Goal: Information Seeking & Learning: Learn about a topic

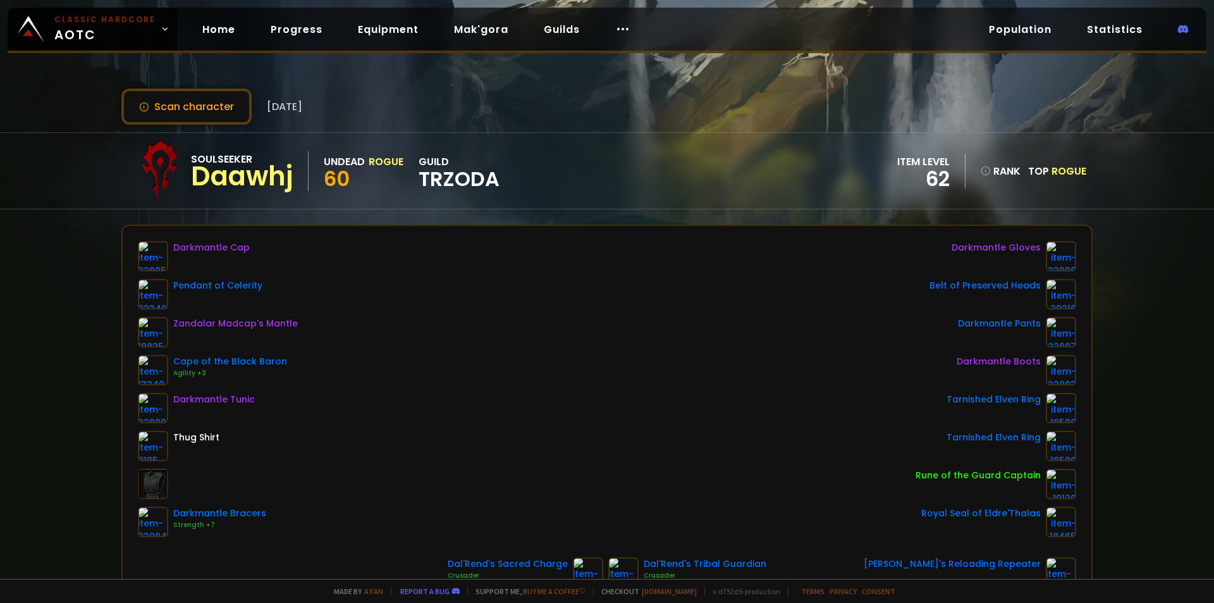
click at [285, 73] on div "Scan character [DATE] Soulseeker Daawhj Undead Rogue 60 guild TRZODA item level…" at bounding box center [607, 289] width 1214 height 579
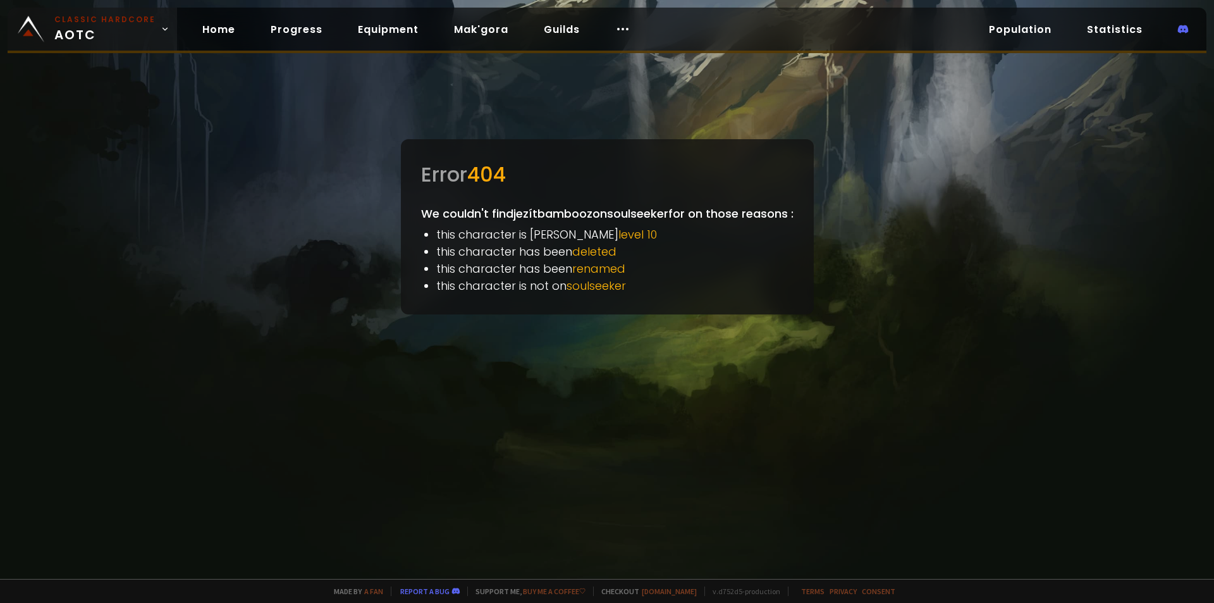
click at [55, 18] on small "Classic Hardcore" at bounding box center [104, 19] width 101 height 11
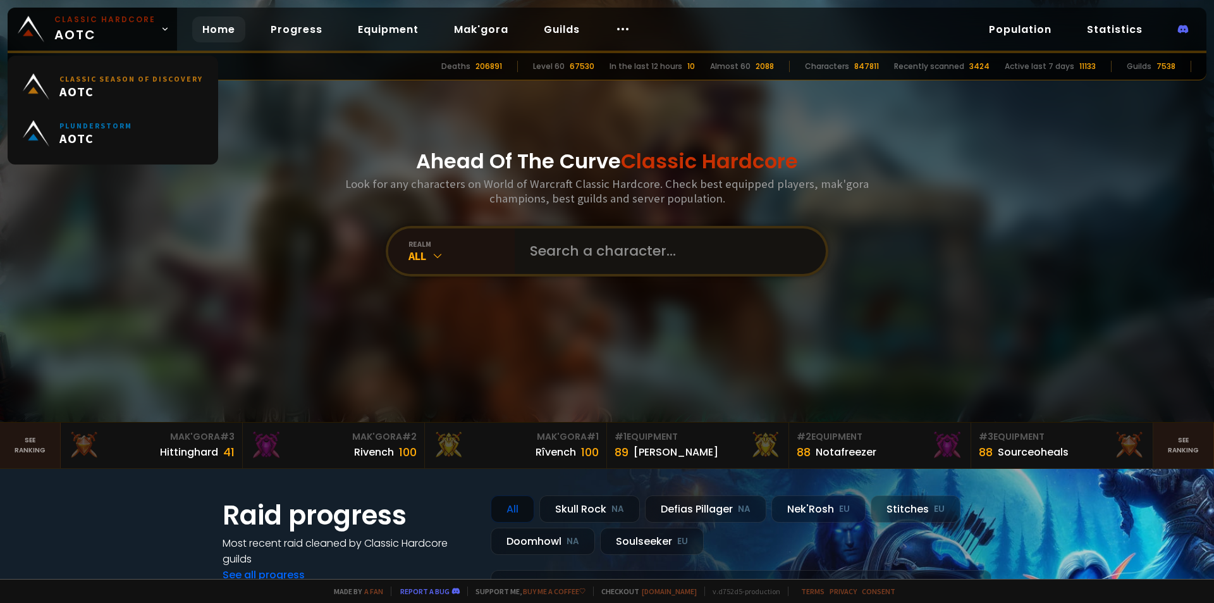
click at [580, 252] on input "text" at bounding box center [666, 251] width 288 height 46
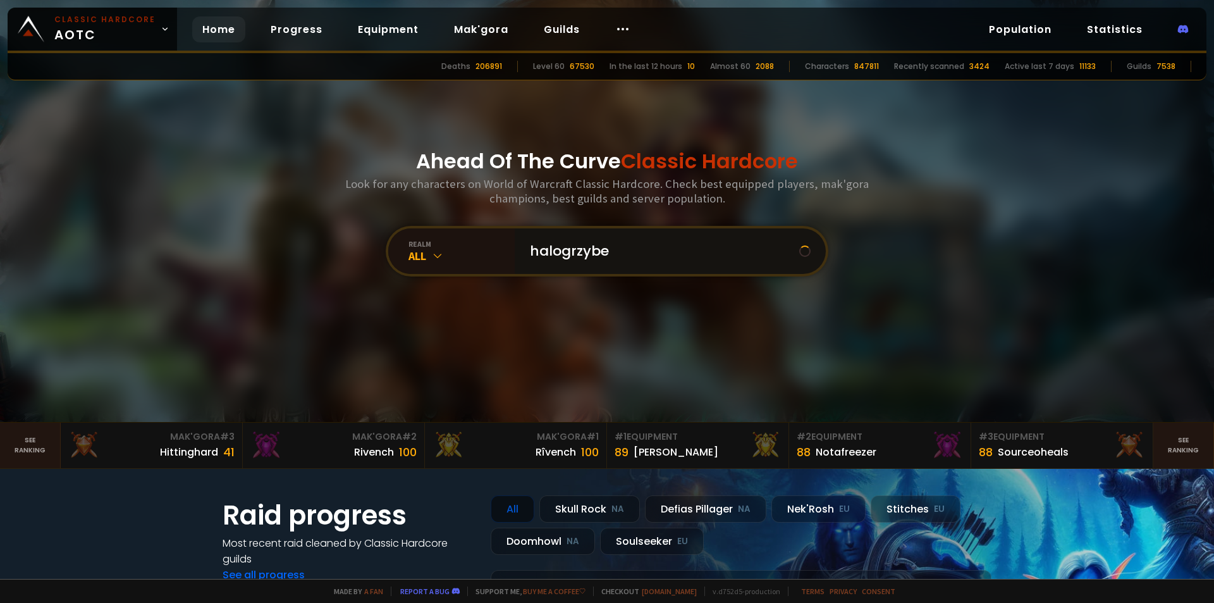
type input "halogrzybek"
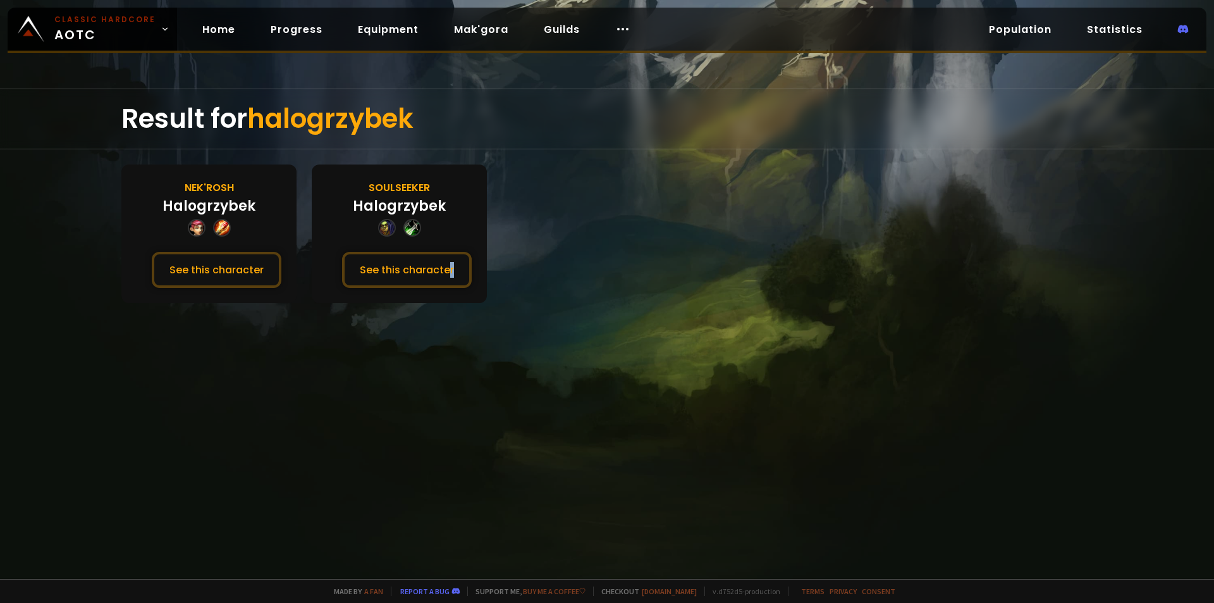
click at [446, 364] on div "Result for halogrzybek Nek'Rosh Halogrzybek See this character Soulseeker Halog…" at bounding box center [607, 334] width 1214 height 490
click at [388, 250] on div "Soulseeker Halogrzybek See this character" at bounding box center [399, 233] width 175 height 138
click at [398, 264] on button "See this character" at bounding box center [407, 270] width 130 height 36
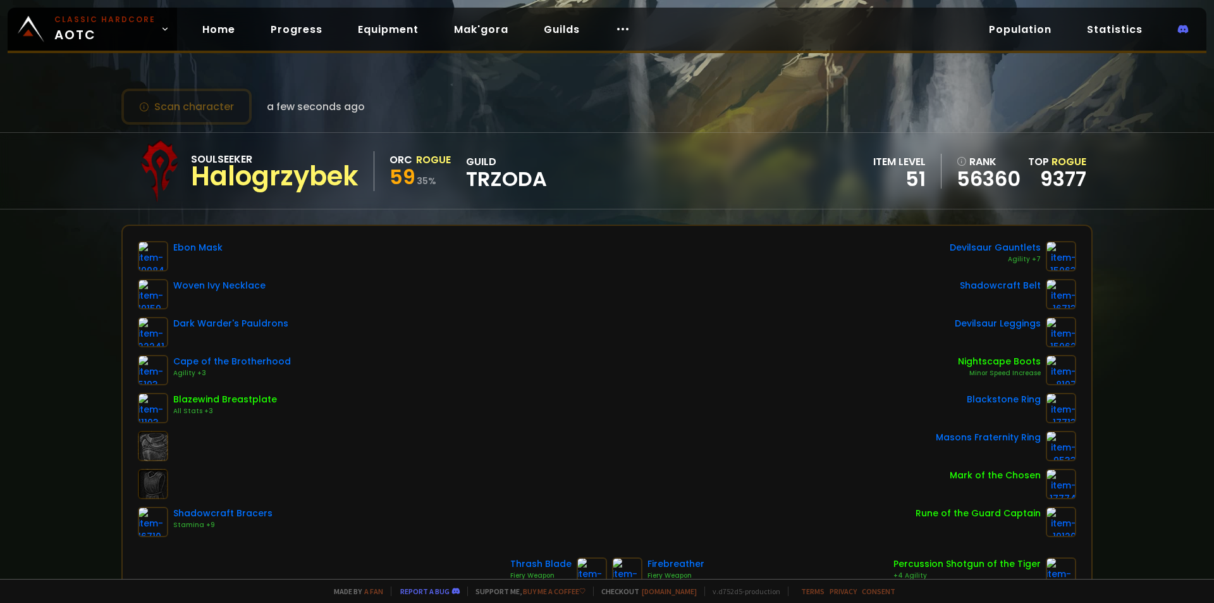
scroll to position [126, 0]
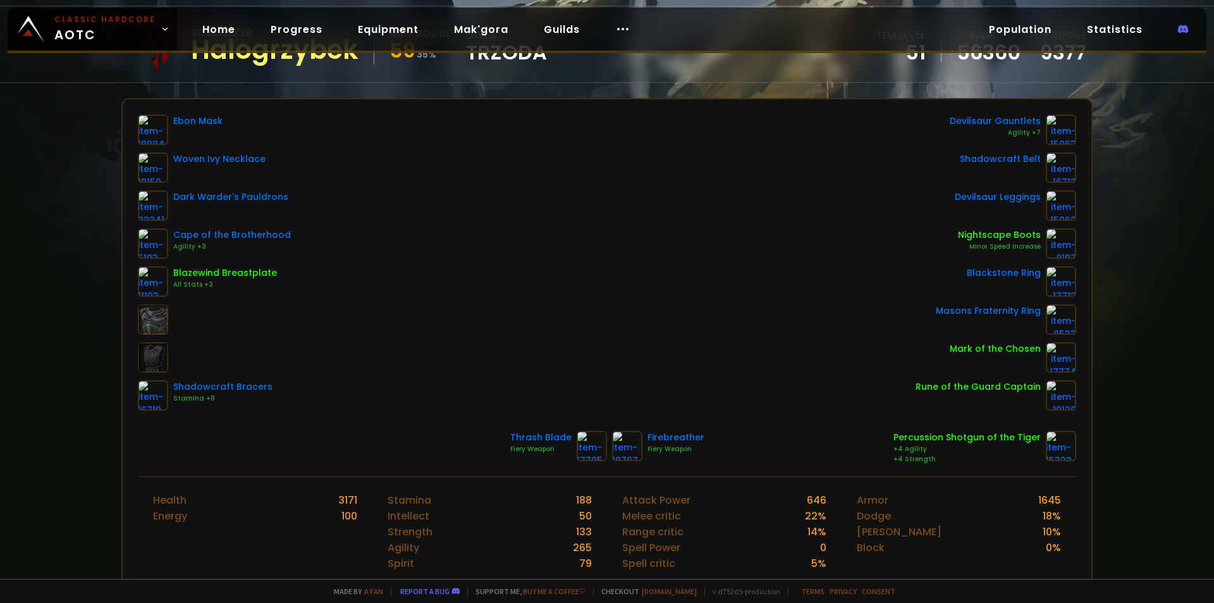
click at [406, 235] on div "Ebon Mask Woven Ivy Necklace Dark Warder's Pauldrons Cape of the Brotherhood Ag…" at bounding box center [607, 262] width 938 height 296
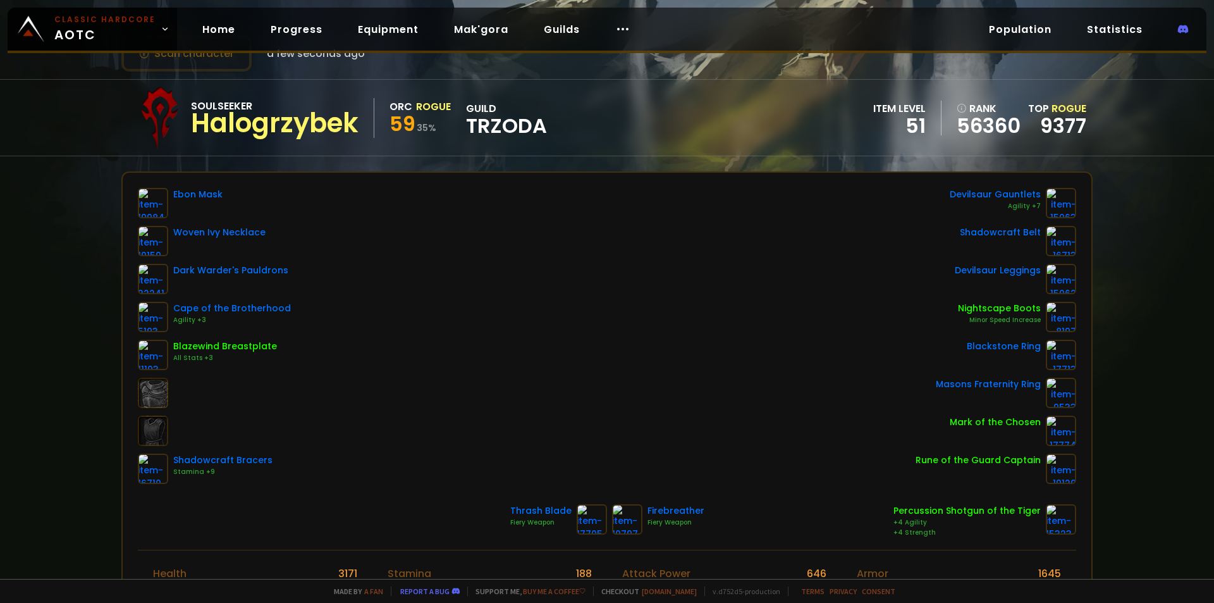
scroll to position [0, 0]
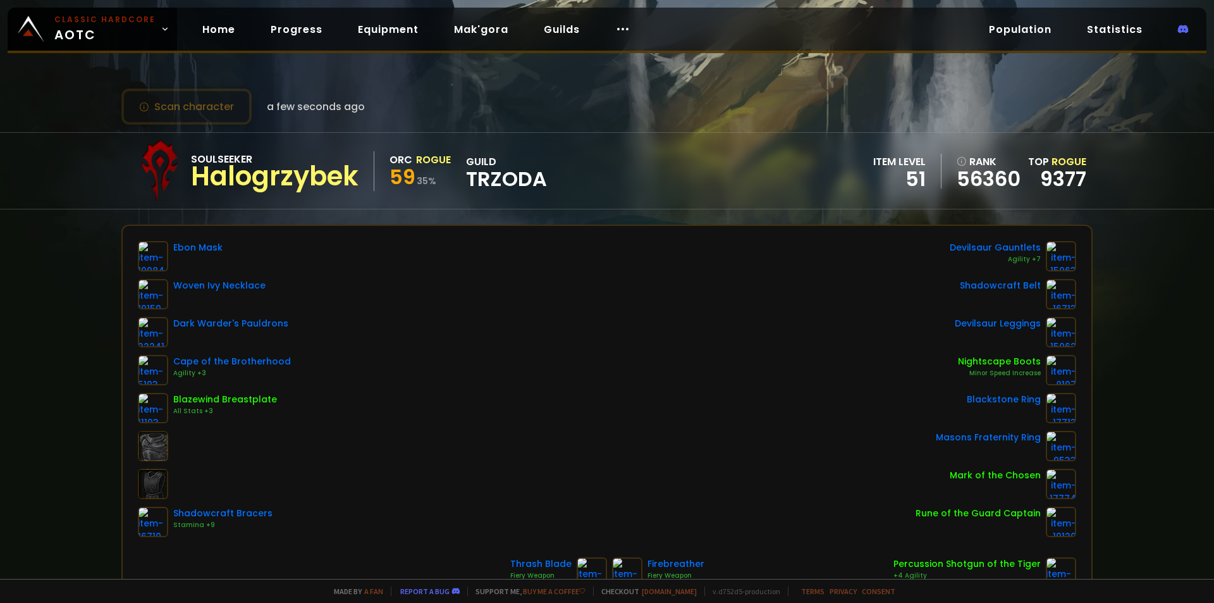
click at [386, 287] on div "Ebon Mask Woven Ivy Necklace Dark Warder's Pauldrons Cape of the Brotherhood Ag…" at bounding box center [607, 389] width 938 height 296
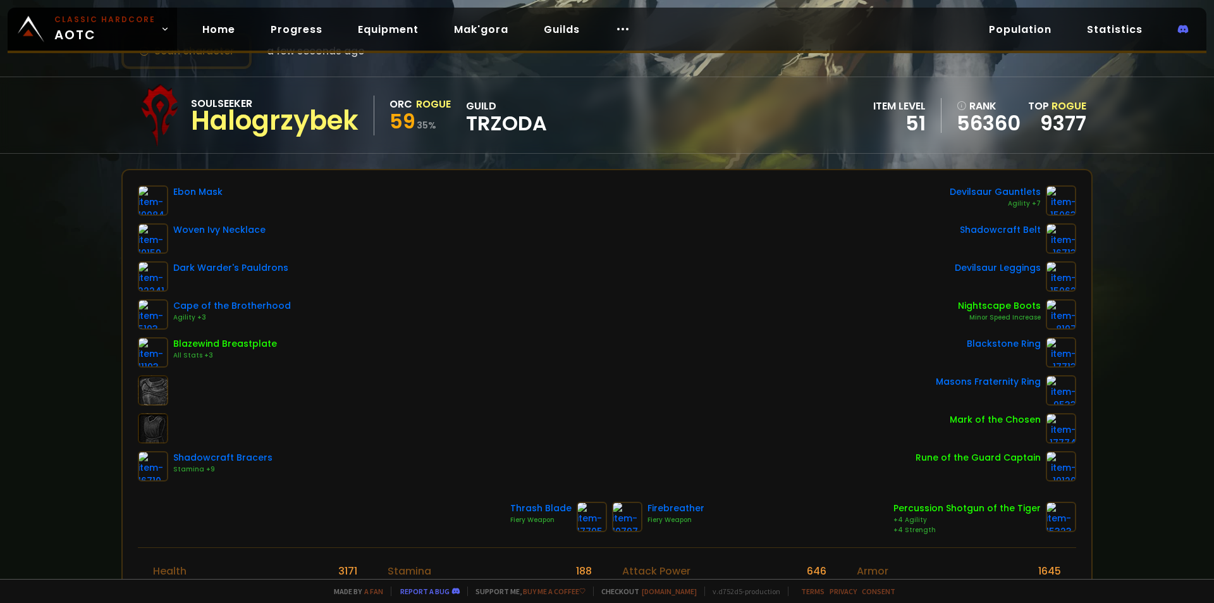
scroll to position [63, 0]
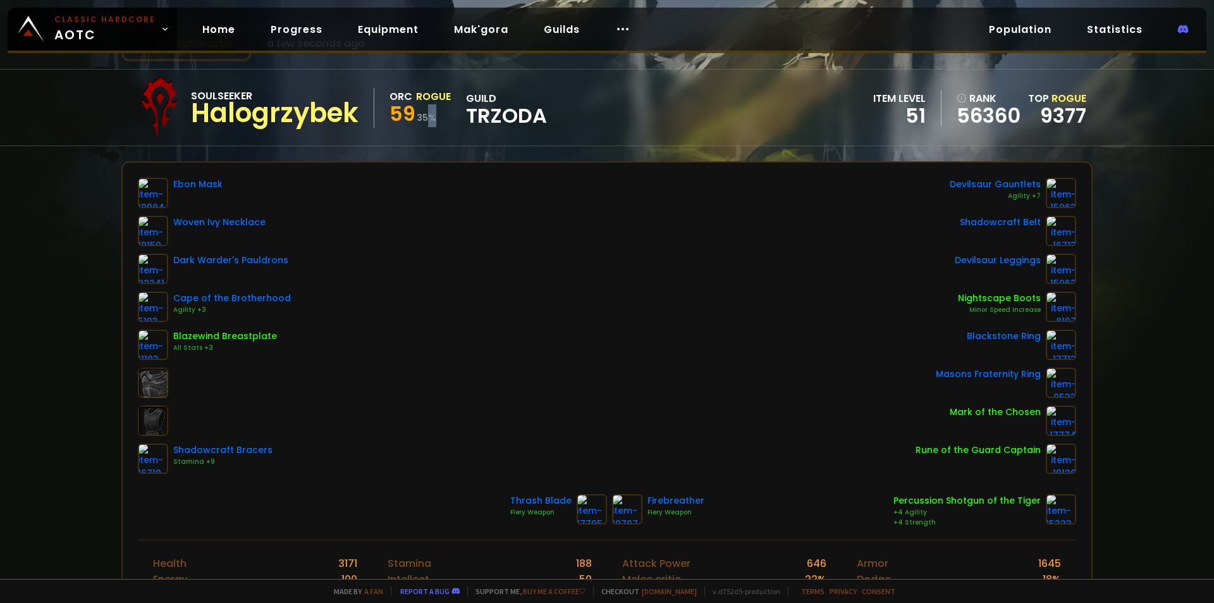
drag, startPoint x: 436, startPoint y: 118, endPoint x: 429, endPoint y: 118, distance: 7.0
click at [429, 118] on div "59 35 %" at bounding box center [420, 115] width 61 height 23
click at [434, 125] on div "59 35 %" at bounding box center [420, 115] width 61 height 23
drag, startPoint x: 436, startPoint y: 123, endPoint x: 416, endPoint y: 125, distance: 19.8
click at [416, 125] on div "59 35 %" at bounding box center [420, 115] width 61 height 23
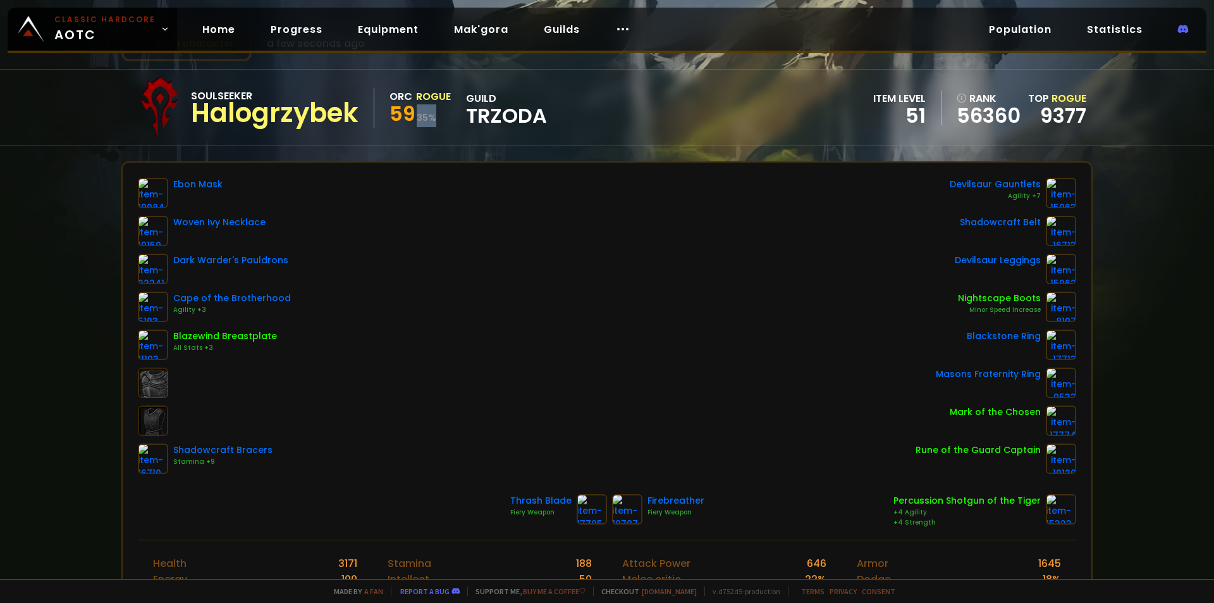
click at [440, 133] on div "Soulseeker Halogrzybek Orc Rogue 59 35 % guild TRZODA" at bounding box center [337, 107] width 419 height 63
drag, startPoint x: 437, startPoint y: 127, endPoint x: 418, endPoint y: 126, distance: 19.0
click at [418, 126] on div "Soulseeker Halogrzybek Orc Rogue 59 35 % guild TRZODA" at bounding box center [337, 107] width 419 height 63
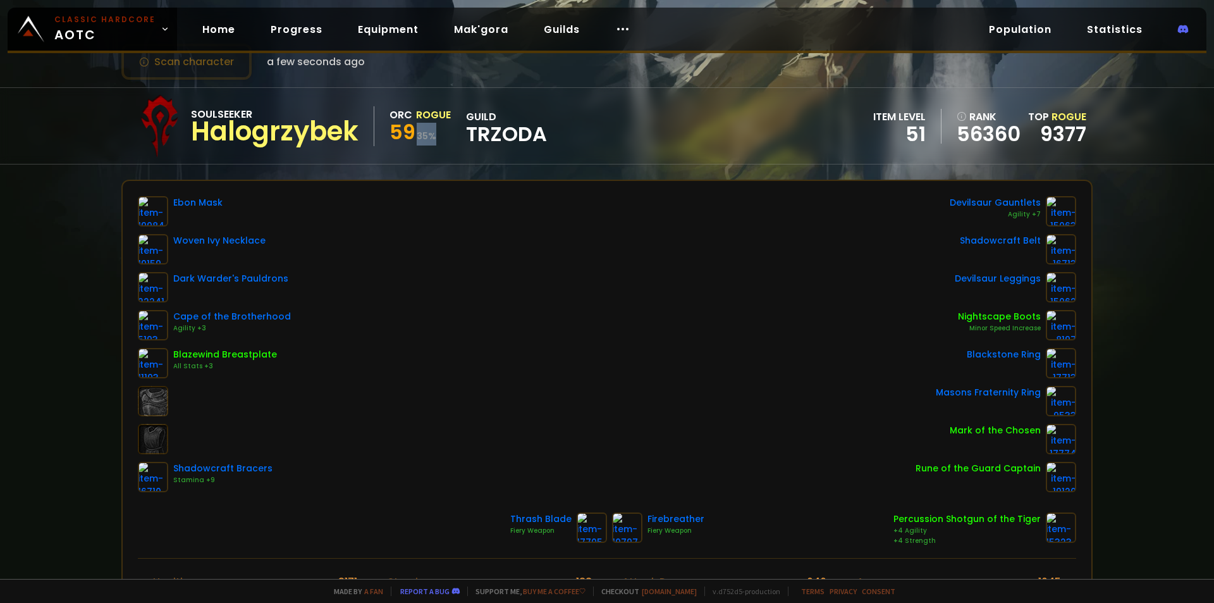
scroll to position [0, 0]
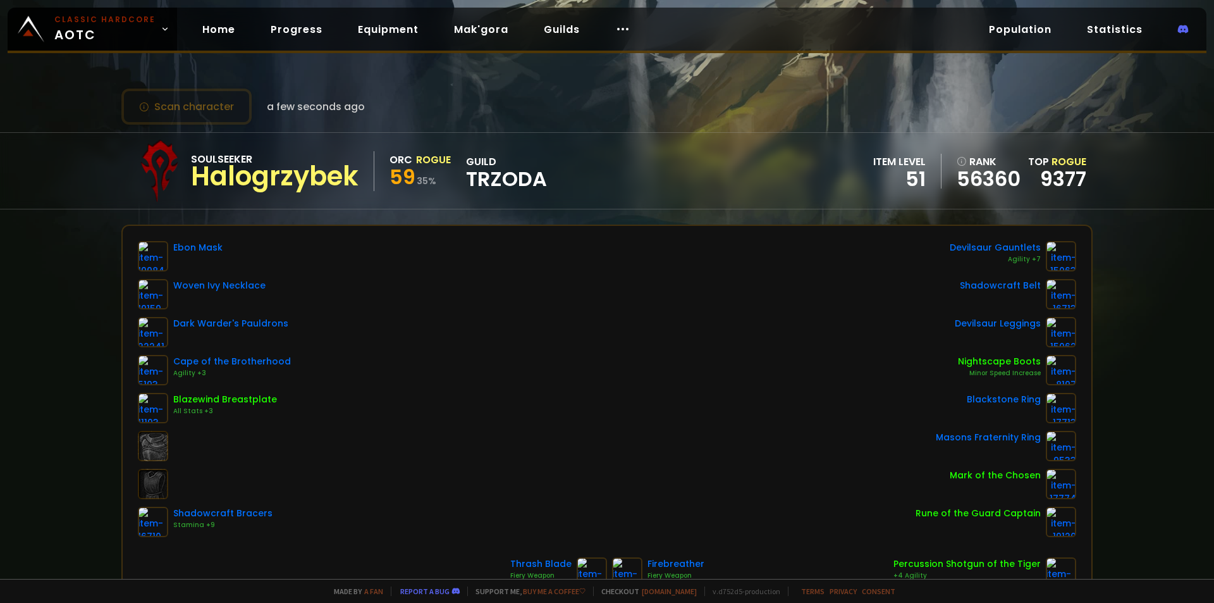
click at [476, 229] on div "Ebon Mask Woven Ivy Necklace Dark Warder's Pauldrons Cape of the Brotherhood Ag…" at bounding box center [607, 414] width 969 height 377
drag, startPoint x: 448, startPoint y: 183, endPoint x: 416, endPoint y: 186, distance: 32.4
click at [416, 184] on div "59 35 %" at bounding box center [420, 179] width 61 height 23
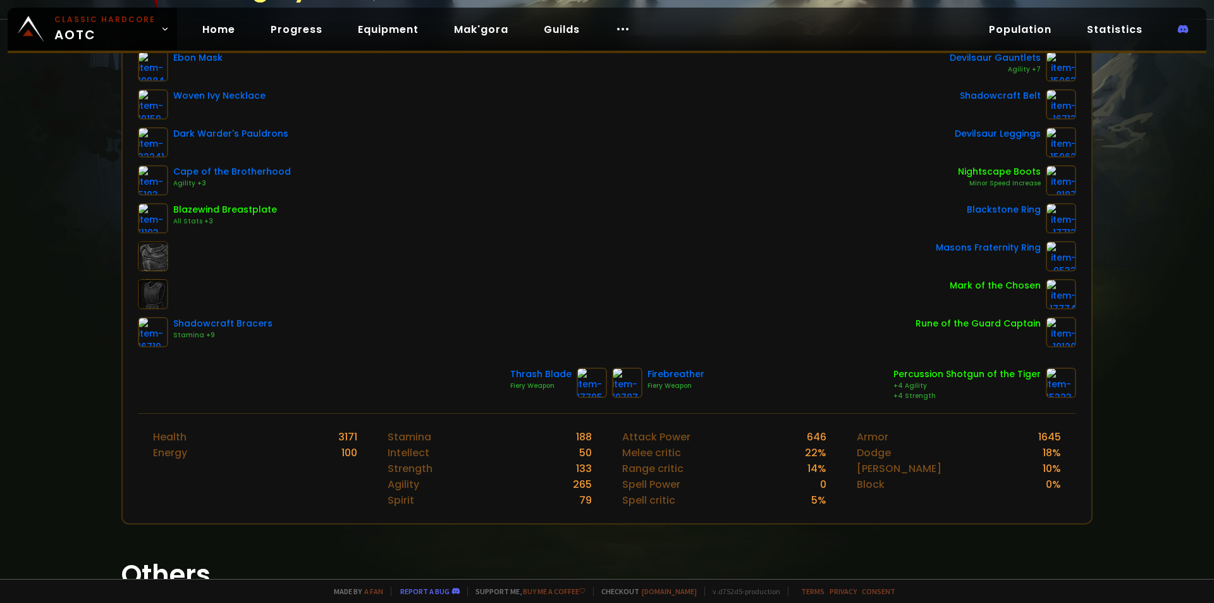
click at [443, 218] on div "Ebon Mask Woven Ivy Necklace Dark Warder's Pauldrons Cape of the Brotherhood Ag…" at bounding box center [607, 199] width 938 height 296
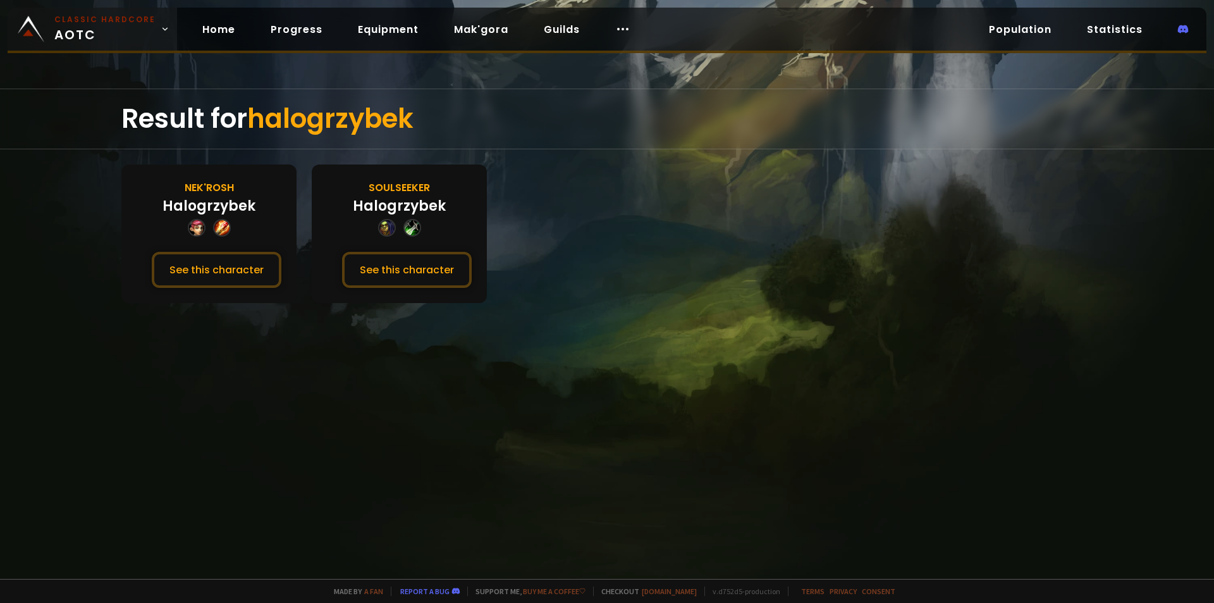
click at [71, 28] on span "Classic Hardcore AOTC" at bounding box center [104, 29] width 101 height 30
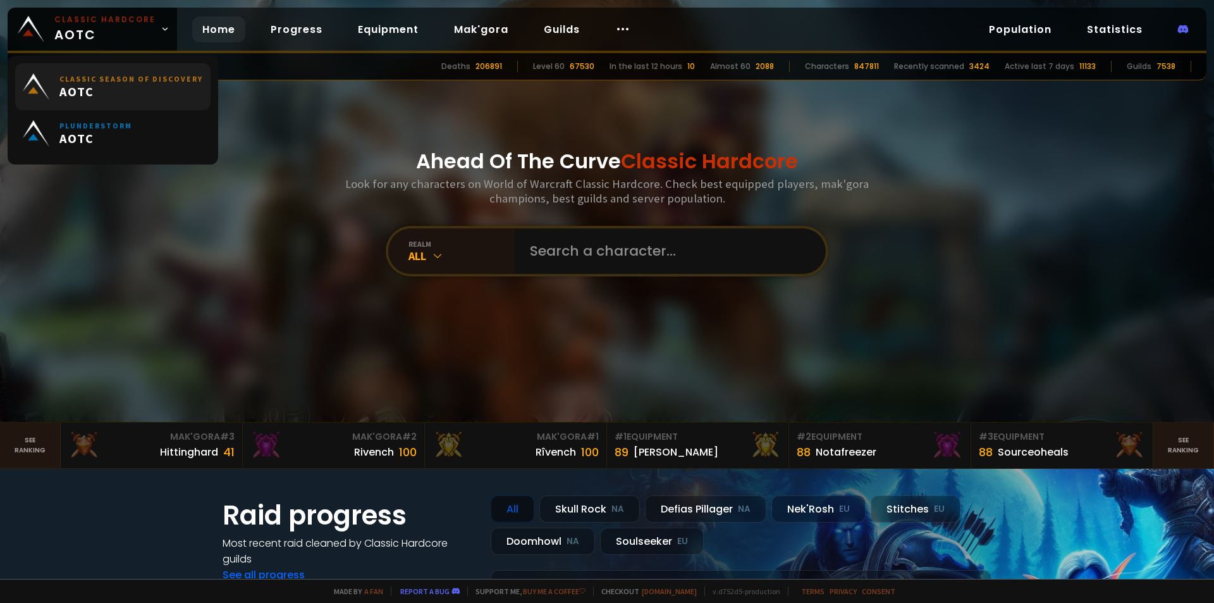
click at [90, 70] on link "Classic Season of Discovery AOTC" at bounding box center [112, 86] width 195 height 47
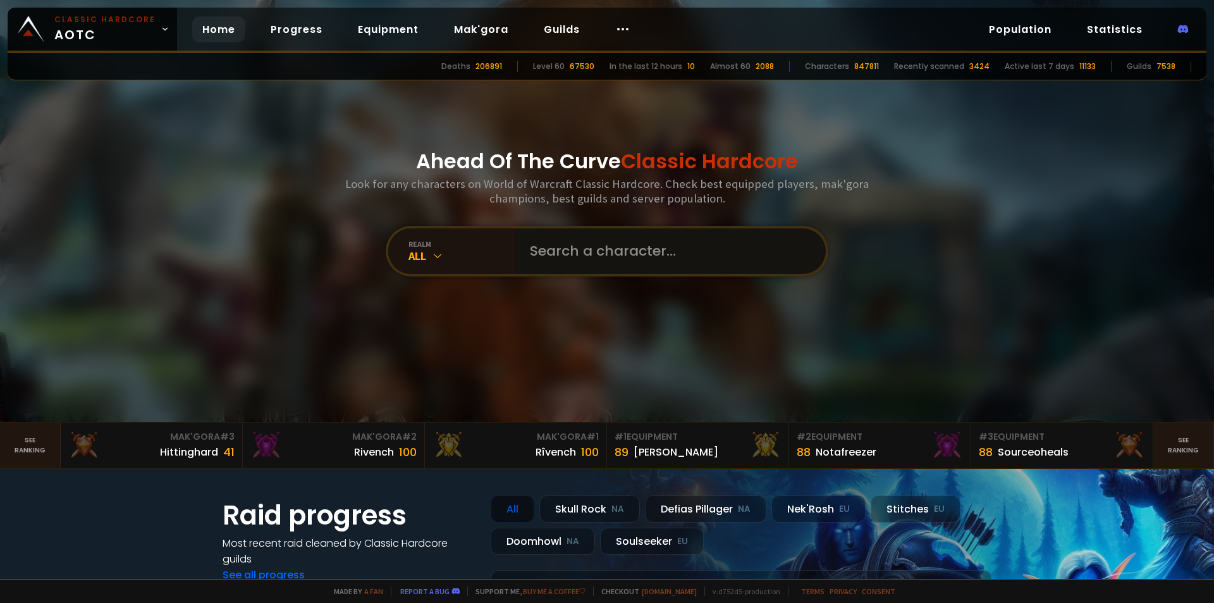
type input "n"
click at [562, 256] on input "n" at bounding box center [666, 251] width 288 height 46
type input "lexxs"
click at [591, 264] on input "text" at bounding box center [666, 251] width 288 height 46
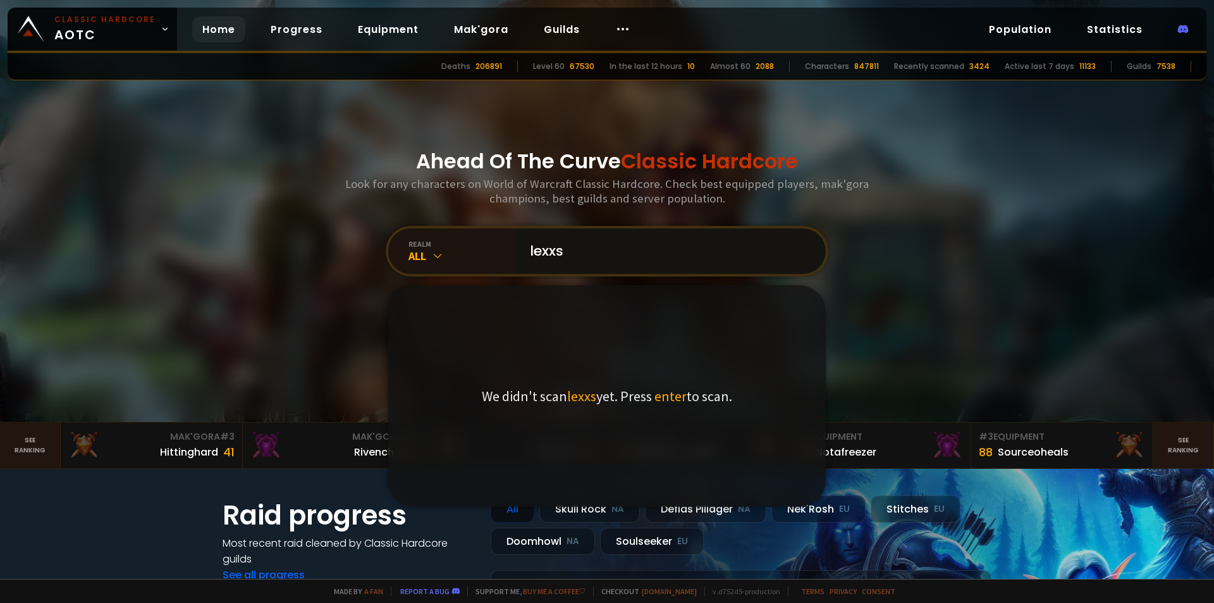
type input "lexxs"
click at [575, 242] on input "lexxs" at bounding box center [666, 251] width 288 height 46
click at [449, 259] on div "All" at bounding box center [462, 256] width 106 height 15
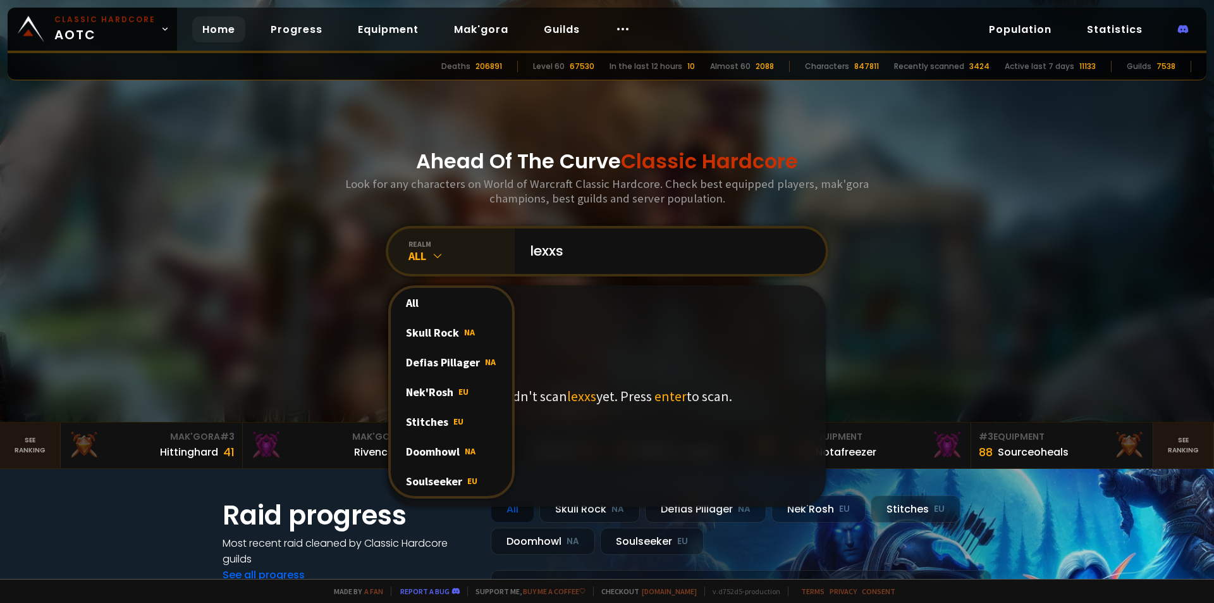
click at [450, 255] on div "All" at bounding box center [462, 256] width 106 height 15
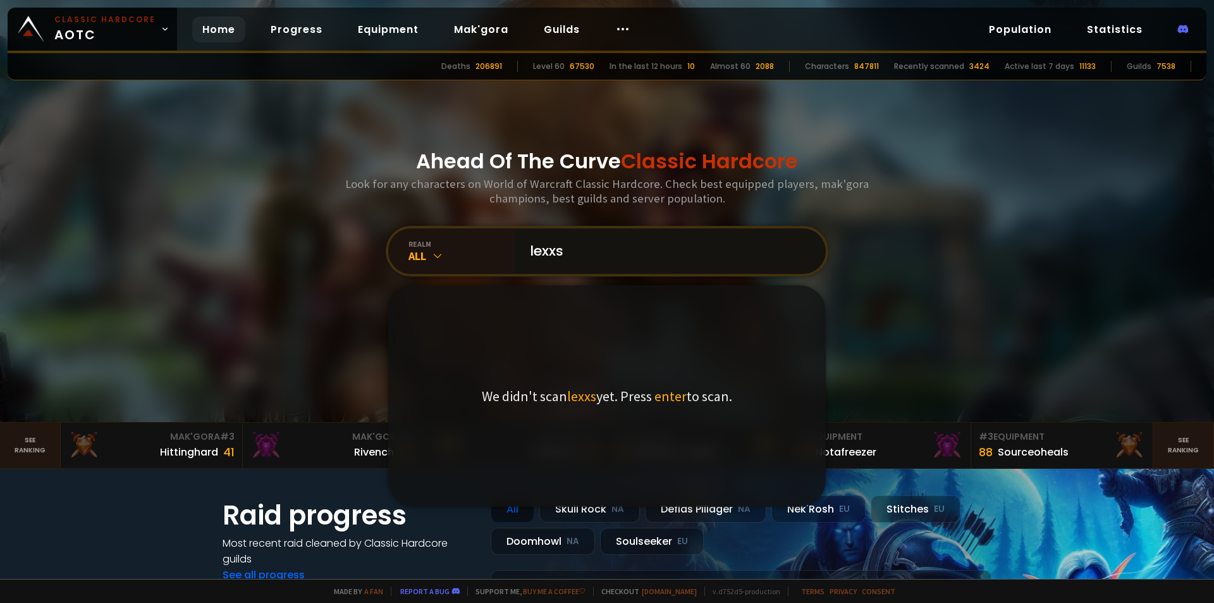
click at [624, 259] on input "lexxs" at bounding box center [666, 251] width 288 height 46
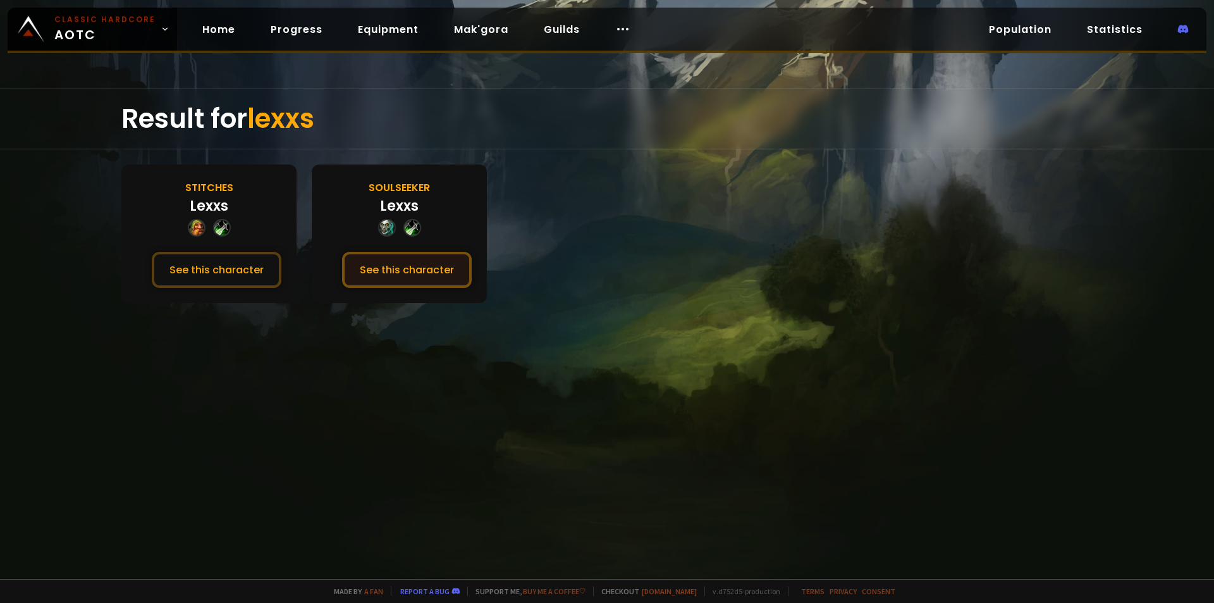
drag, startPoint x: 401, startPoint y: 271, endPoint x: 429, endPoint y: 329, distance: 65.1
click at [401, 270] on button "See this character" at bounding box center [407, 270] width 130 height 36
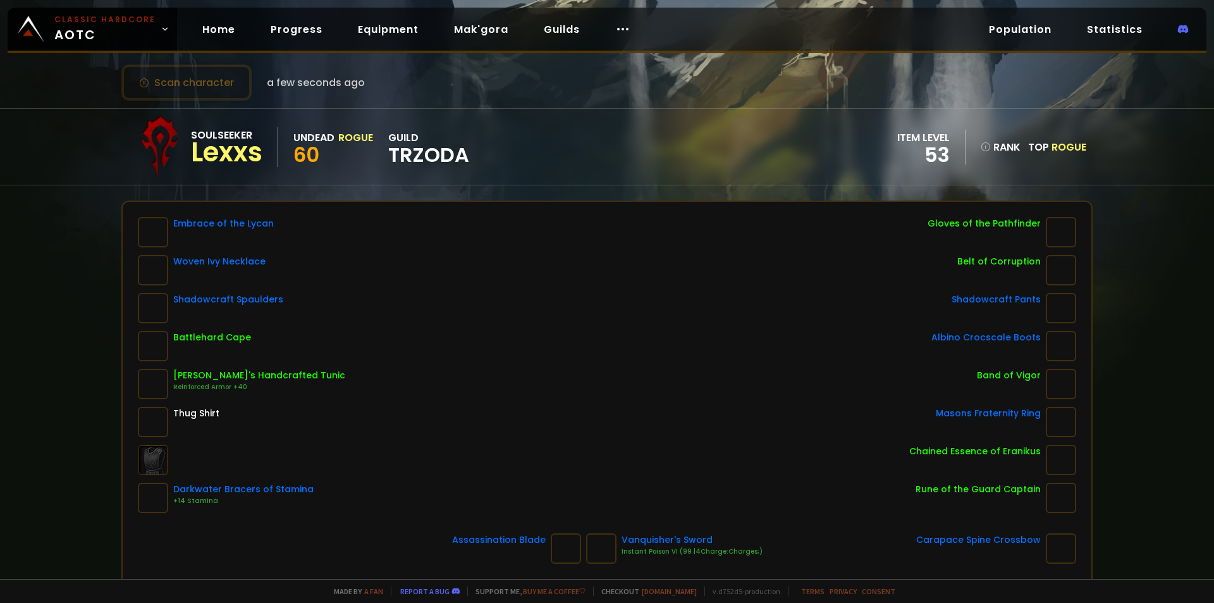
scroll to position [126, 0]
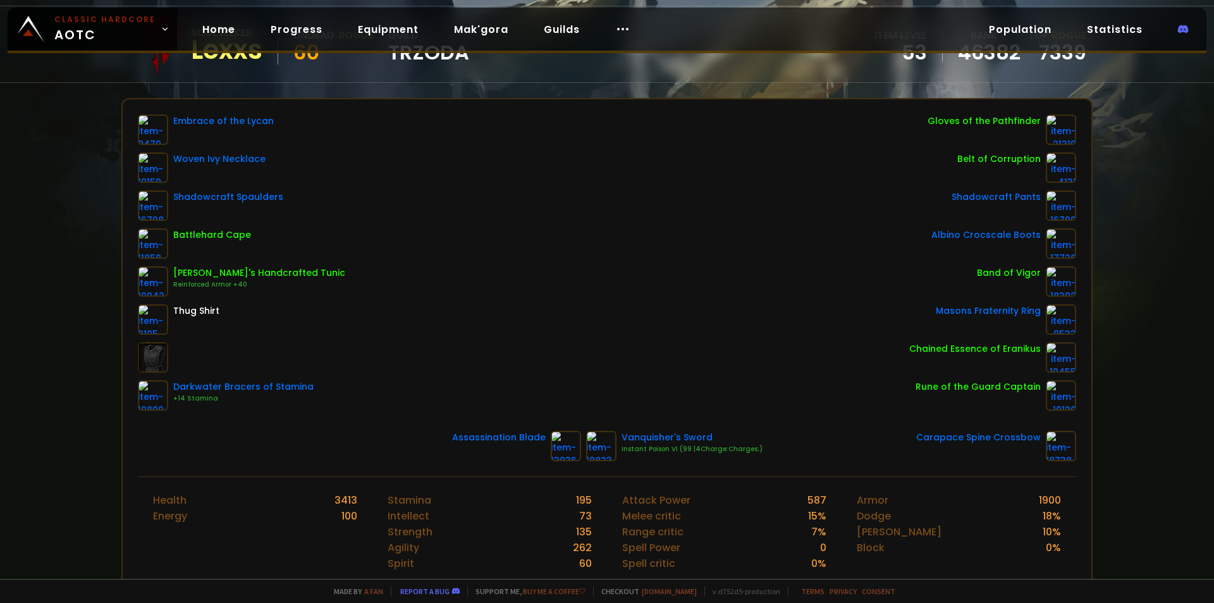
click at [733, 282] on div "Embrace of the Lycan Woven Ivy Necklace Shadowcraft Spaulders Battlehard Cape J…" at bounding box center [607, 262] width 938 height 296
drag, startPoint x: 741, startPoint y: 214, endPoint x: 963, endPoint y: 290, distance: 234.0
click at [744, 214] on div "Embrace of the Lycan Woven Ivy Necklace Shadowcraft Spaulders Battlehard Cape J…" at bounding box center [607, 262] width 938 height 296
click at [724, 243] on div "Embrace of the Lycan Woven Ivy Necklace Shadowcraft Spaulders Battlehard Cape J…" at bounding box center [607, 262] width 938 height 296
click at [646, 276] on div "Embrace of the Lycan Woven Ivy Necklace Shadowcraft Spaulders Battlehard Cape J…" at bounding box center [607, 262] width 938 height 296
